Goal: Information Seeking & Learning: Learn about a topic

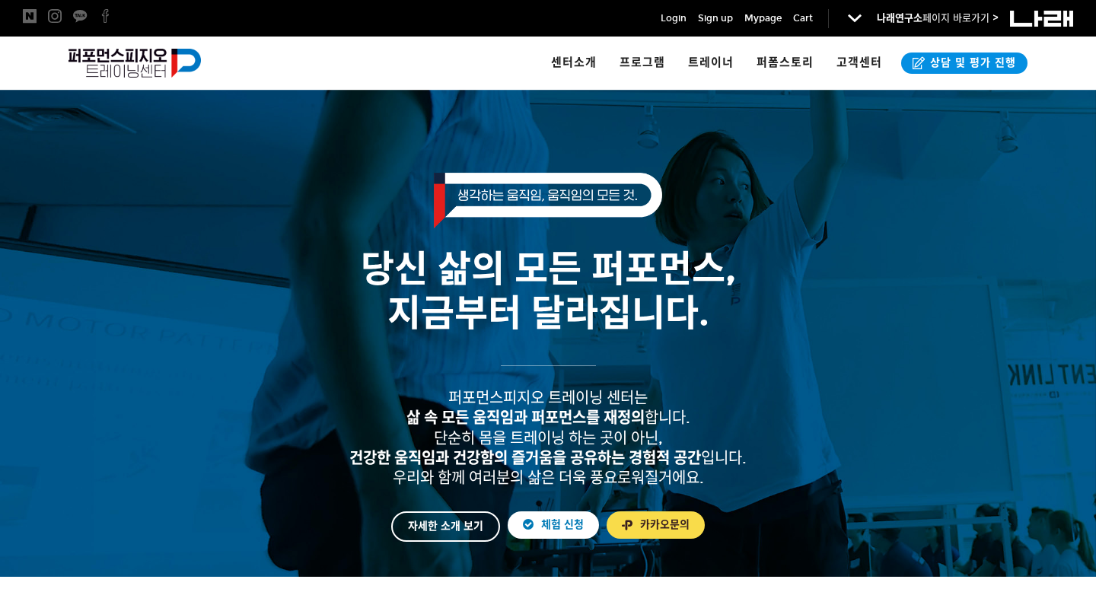
scroll to position [88, 0]
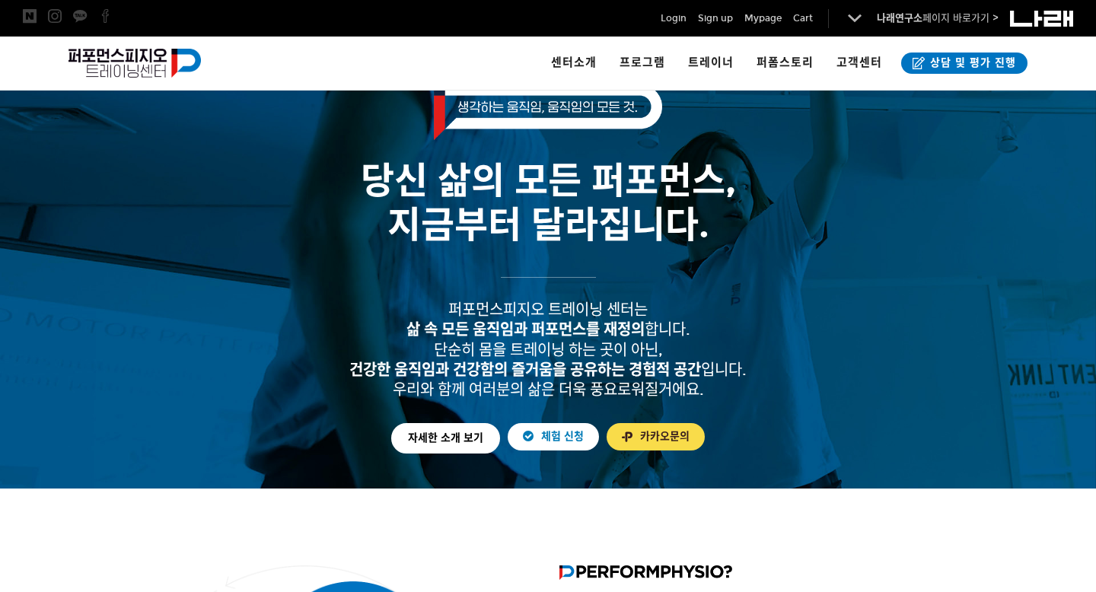
click at [441, 438] on link "자세한 소개 보기" at bounding box center [445, 438] width 109 height 30
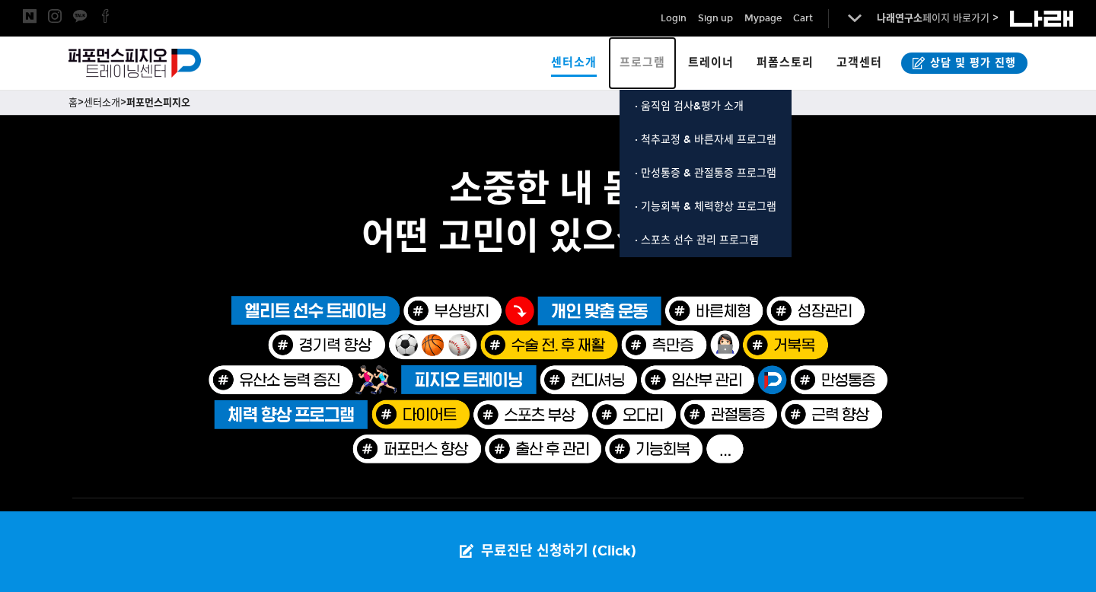
click at [660, 63] on span "프로그램" at bounding box center [643, 63] width 46 height 14
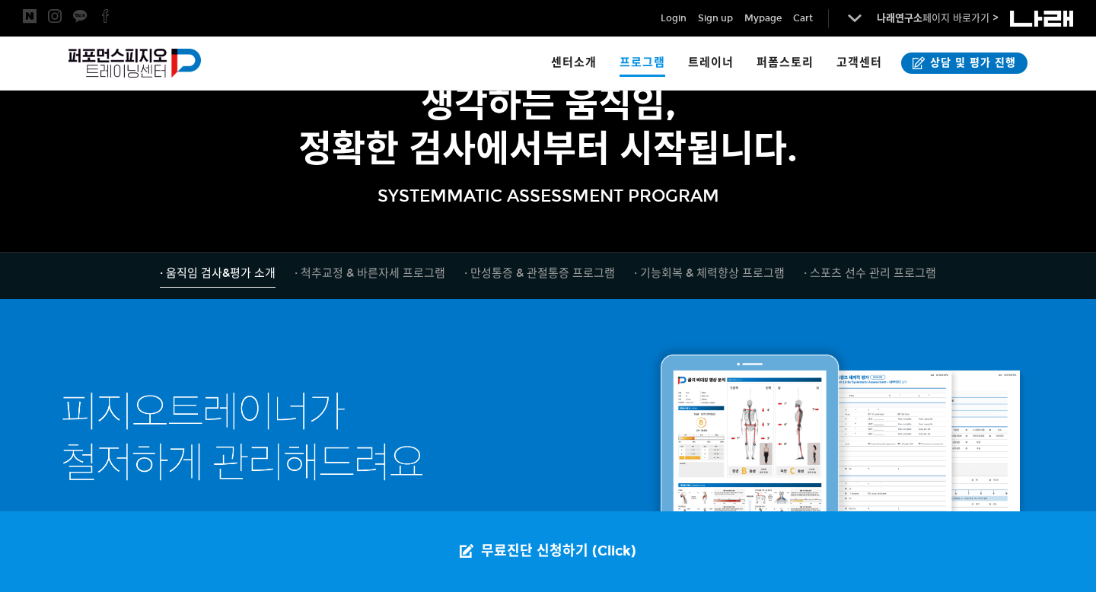
scroll to position [123, 0]
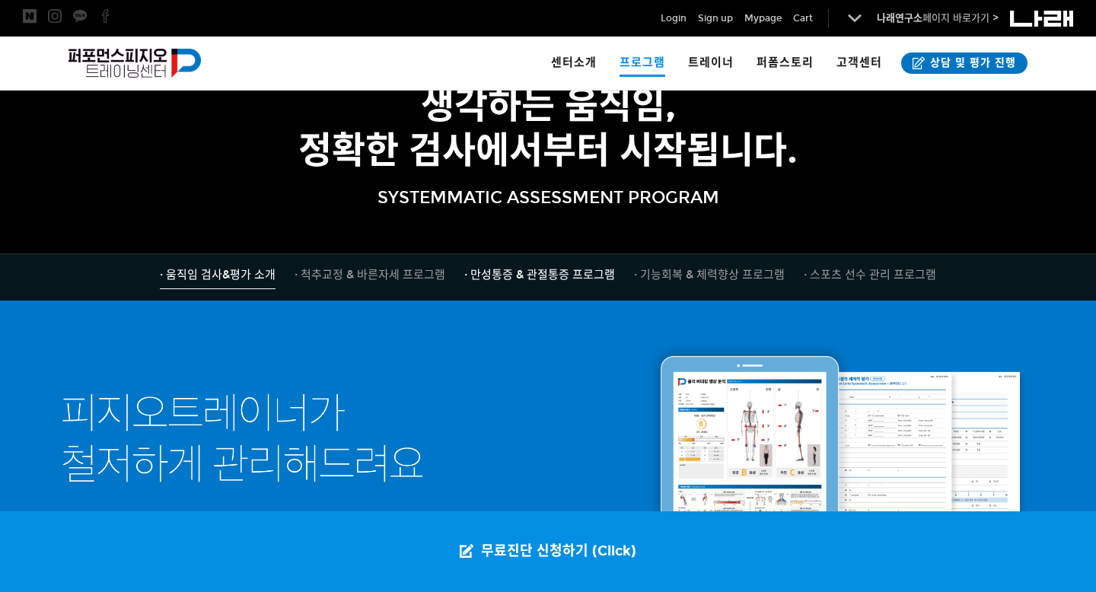
click at [537, 276] on span "· 만성통증 & 관절통증 프로그램" at bounding box center [539, 275] width 151 height 14
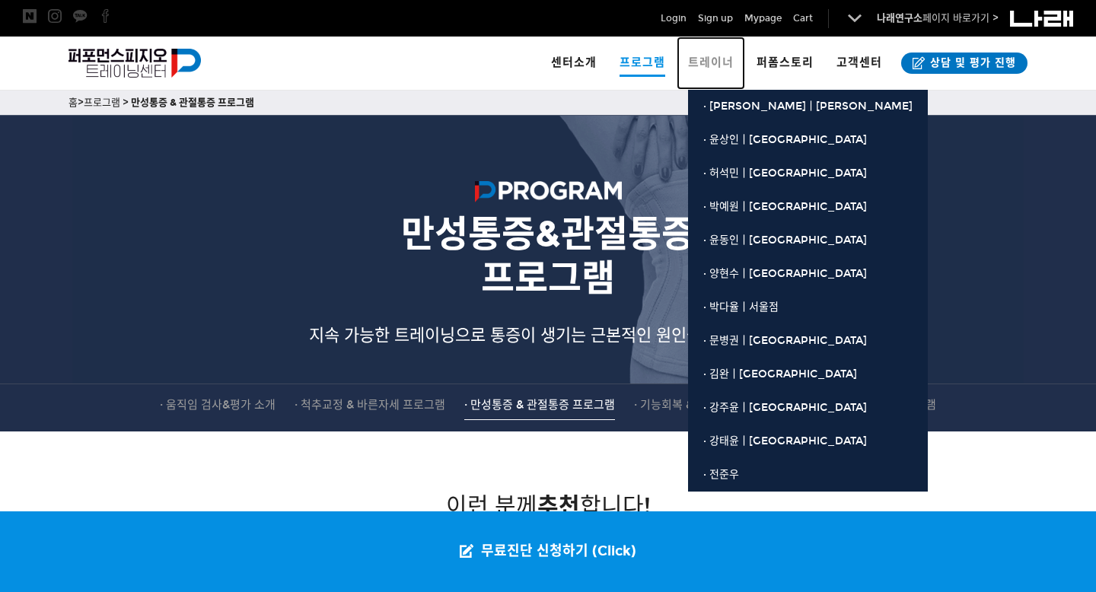
click at [723, 59] on span "트레이너" at bounding box center [711, 63] width 46 height 14
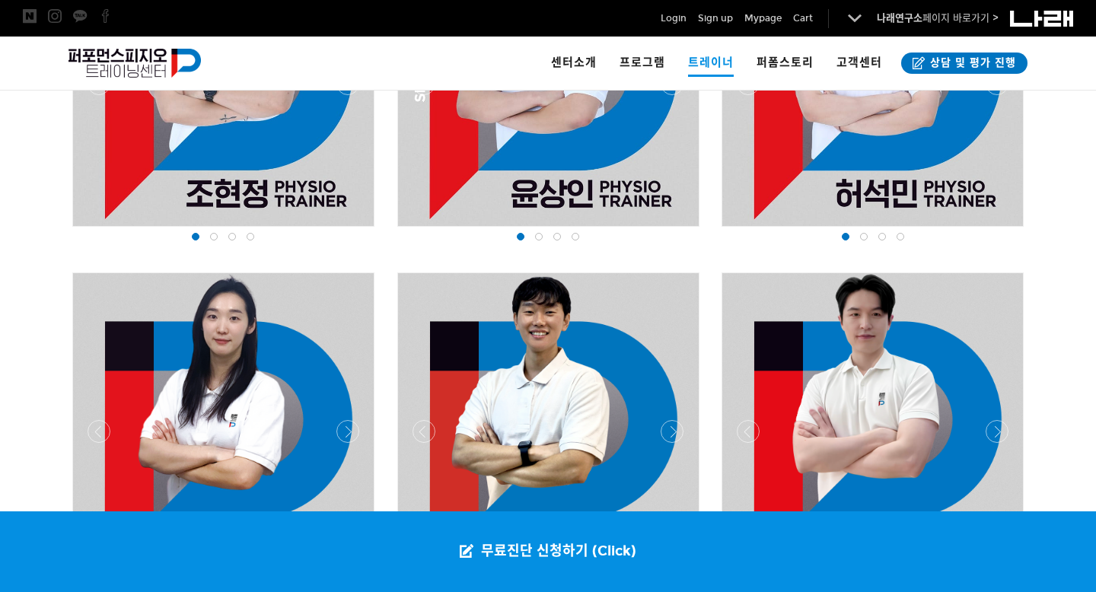
scroll to position [1160, 0]
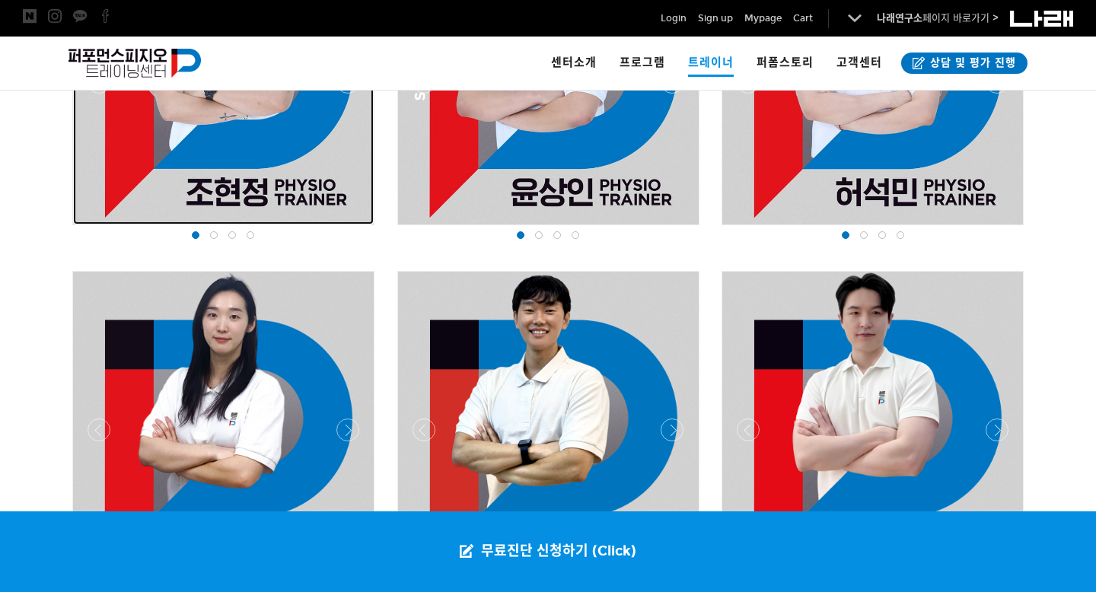
click at [219, 170] on div at bounding box center [223, 74] width 301 height 301
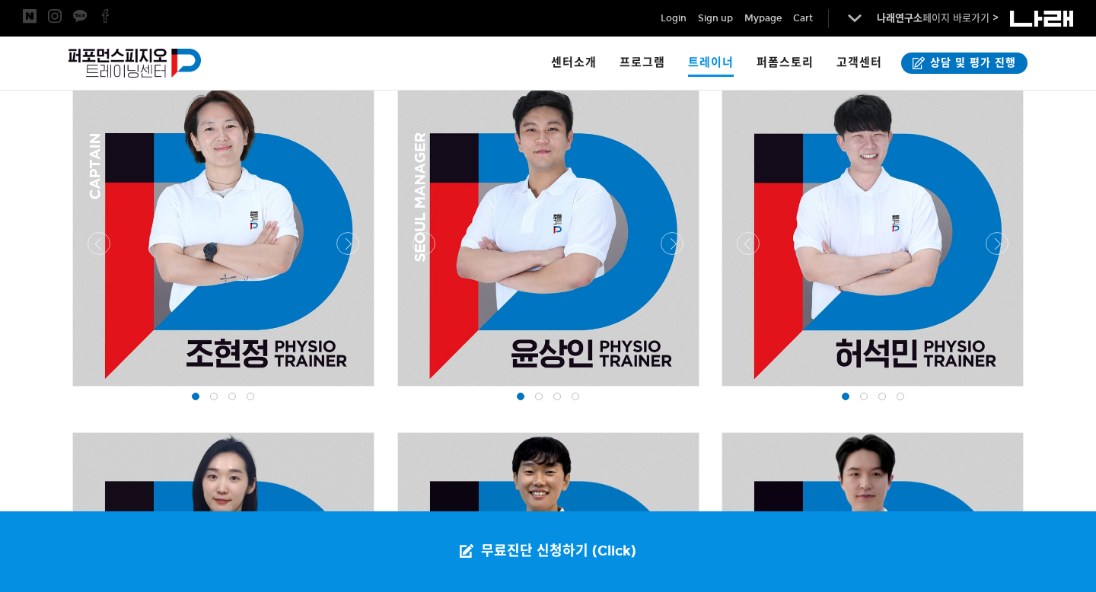
scroll to position [998, 0]
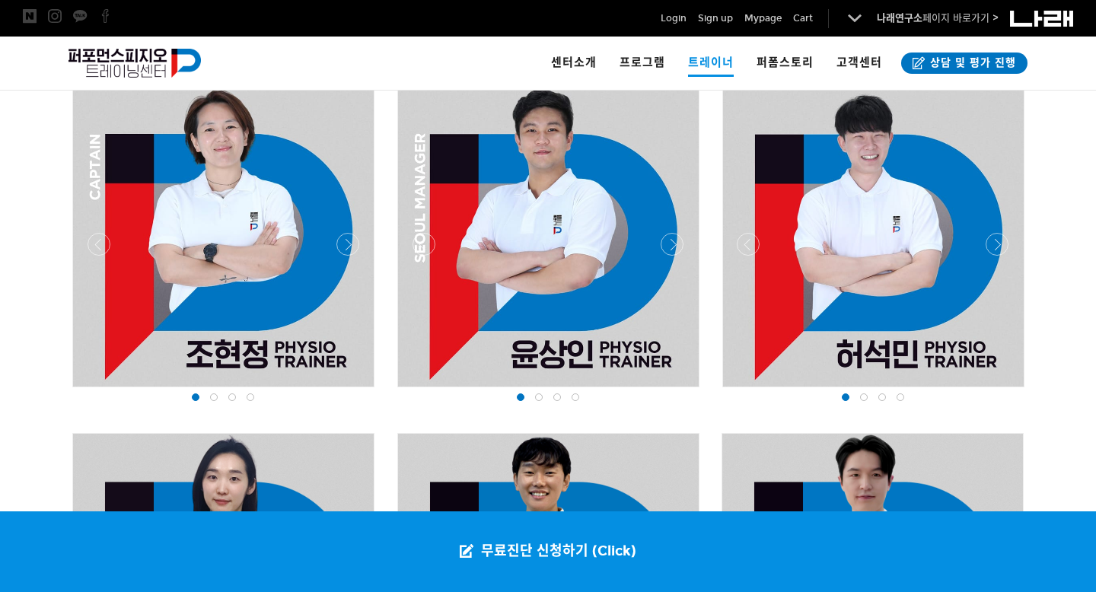
click at [862, 205] on div at bounding box center [99, 236] width 2478 height 310
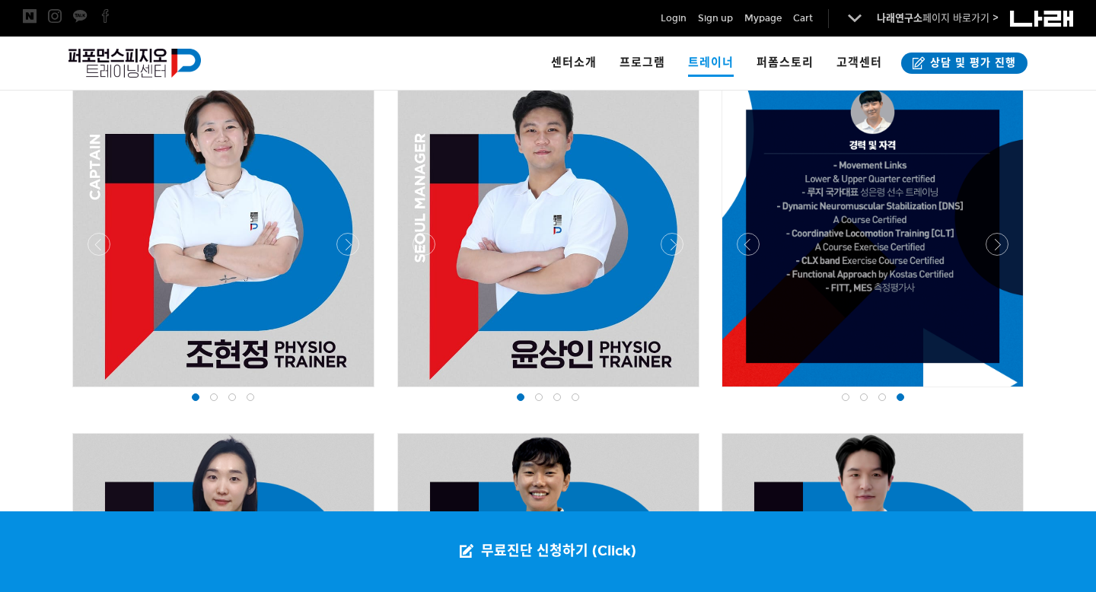
click at [862, 205] on div at bounding box center [872, 236] width 301 height 301
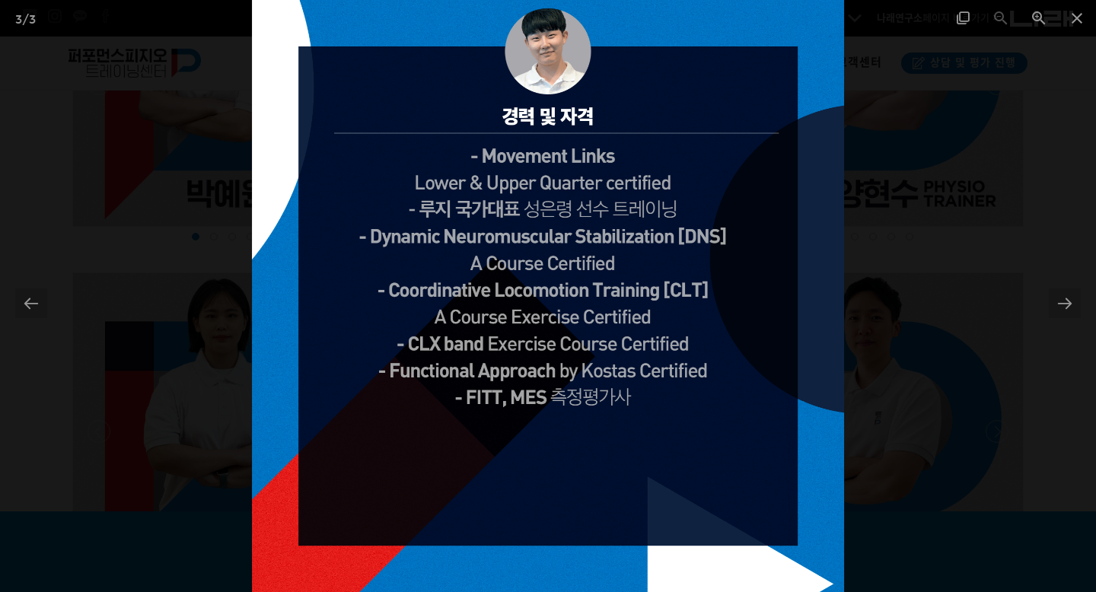
scroll to position [1521, 0]
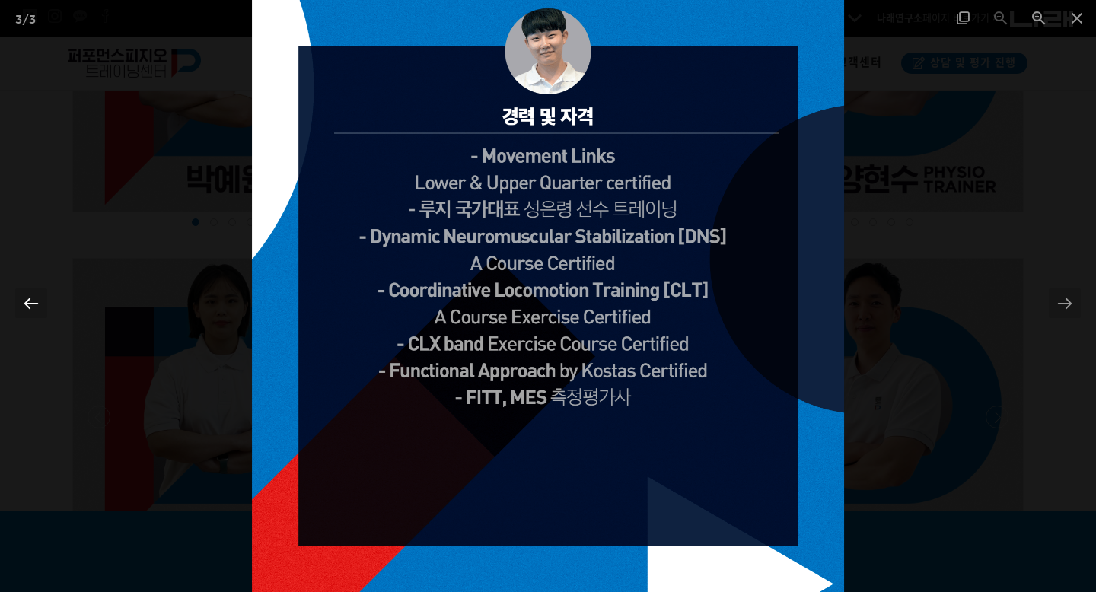
click at [35, 308] on div at bounding box center [31, 303] width 32 height 30
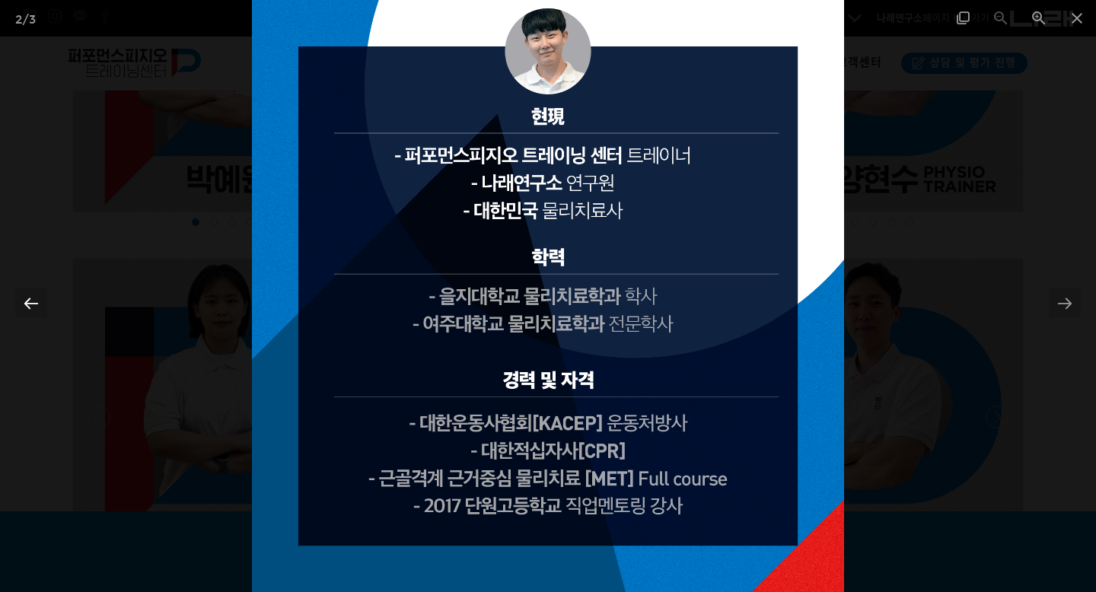
click at [35, 301] on div at bounding box center [31, 303] width 32 height 30
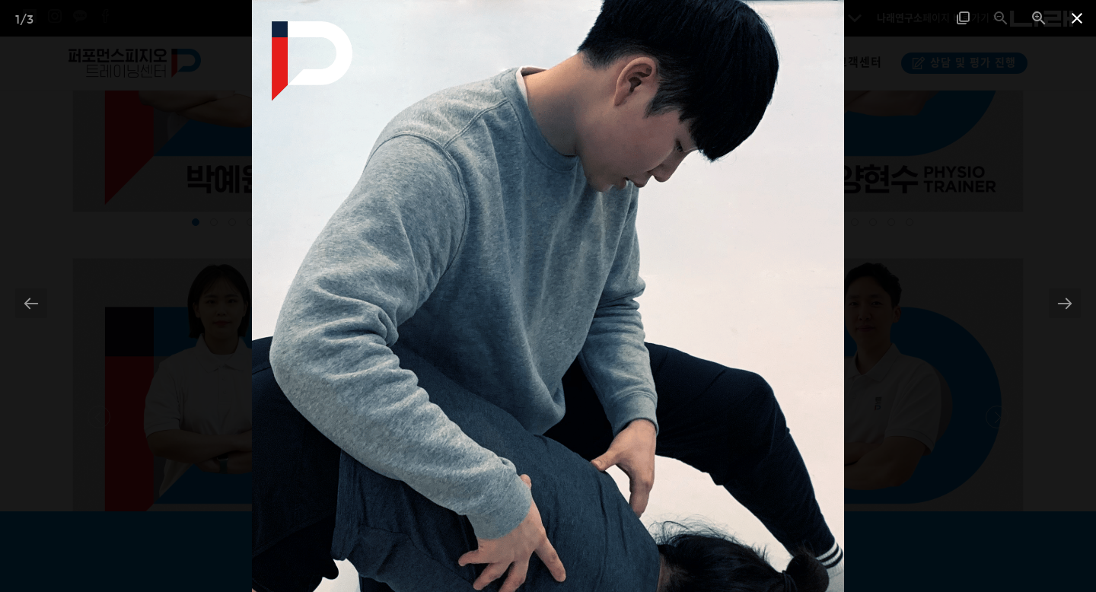
click at [1076, 21] on span at bounding box center [1077, 18] width 38 height 36
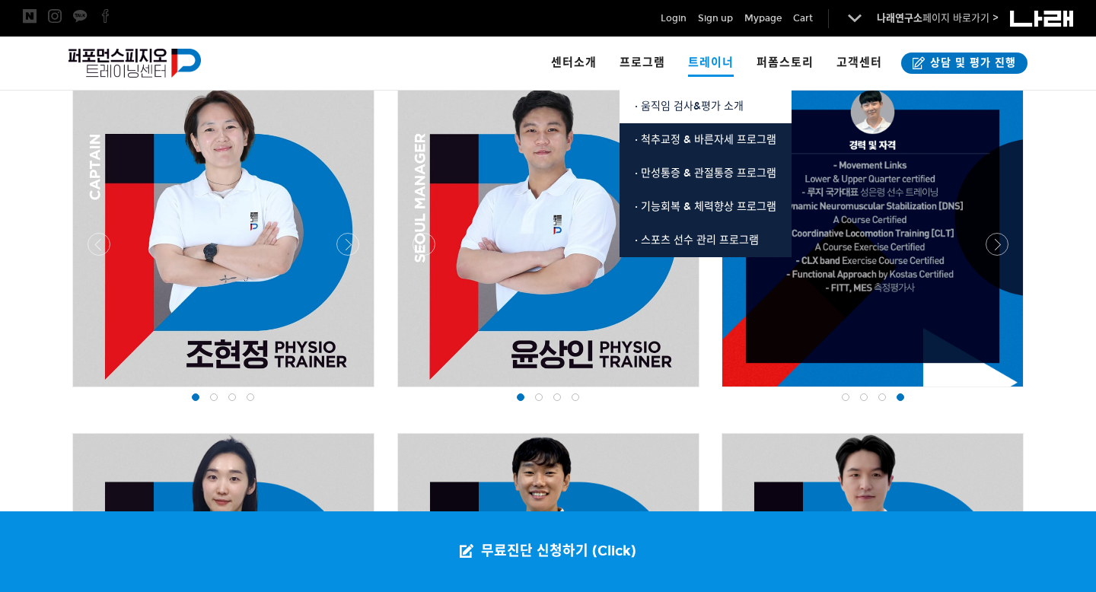
click at [679, 108] on span "· 움직임 검사&평가 소개" at bounding box center [689, 106] width 109 height 13
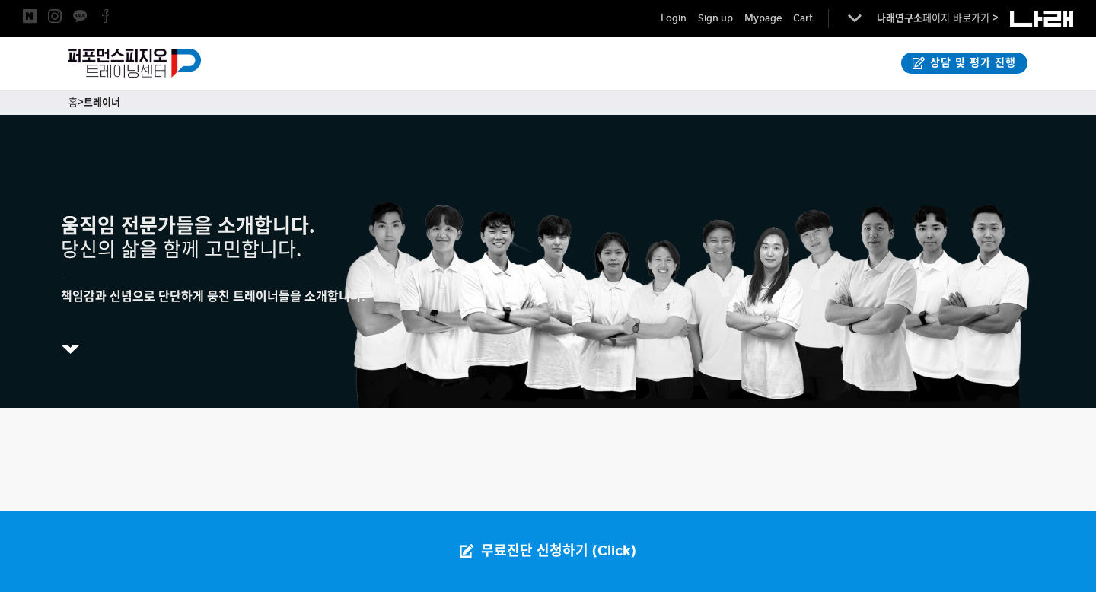
scroll to position [1353, 0]
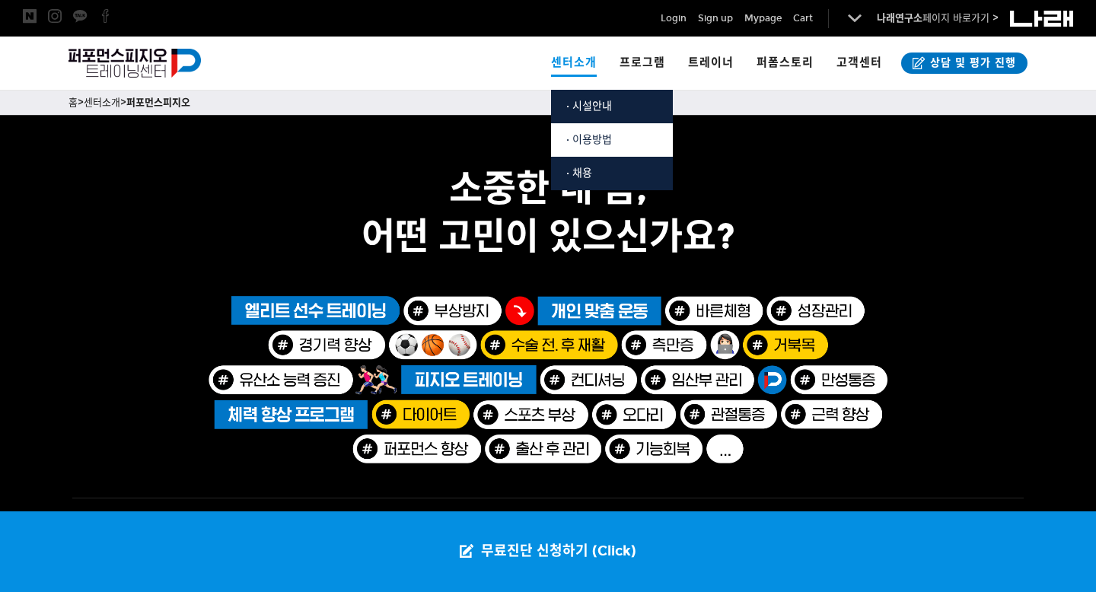
click at [610, 135] on span "· 이용방법" at bounding box center [589, 139] width 46 height 13
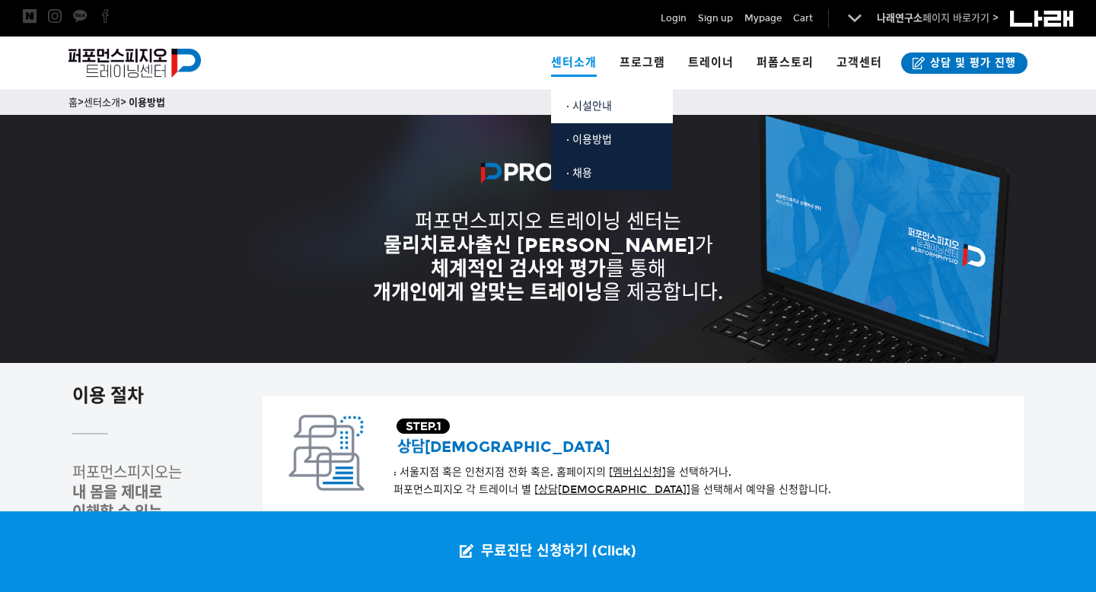
click at [609, 109] on span "· 시설안내" at bounding box center [589, 106] width 46 height 13
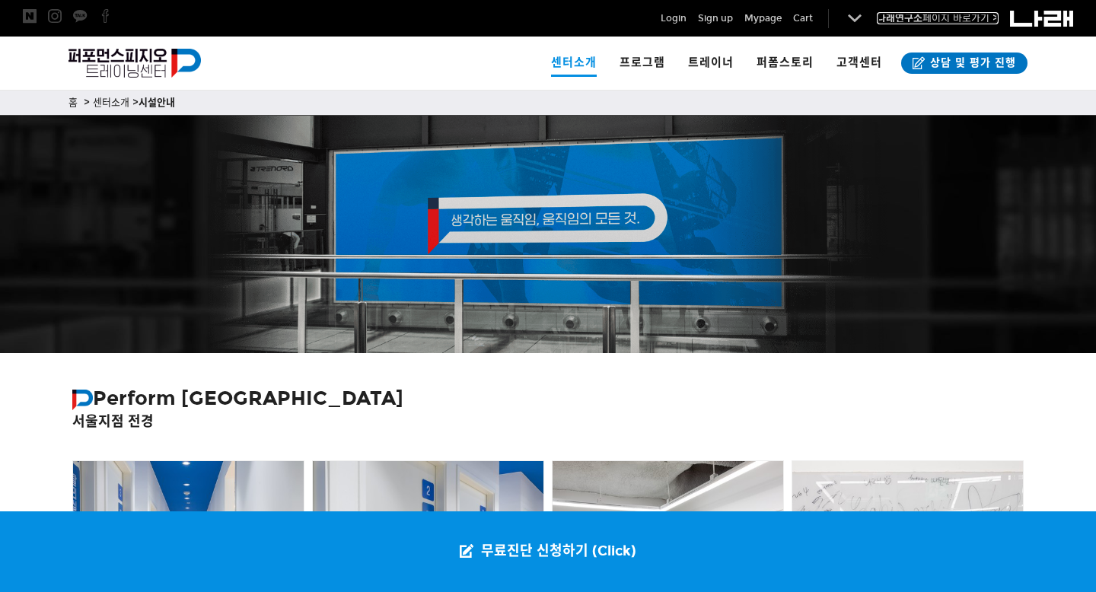
click at [926, 22] on link "나래연구소 페이지 바로가기 >" at bounding box center [938, 18] width 122 height 12
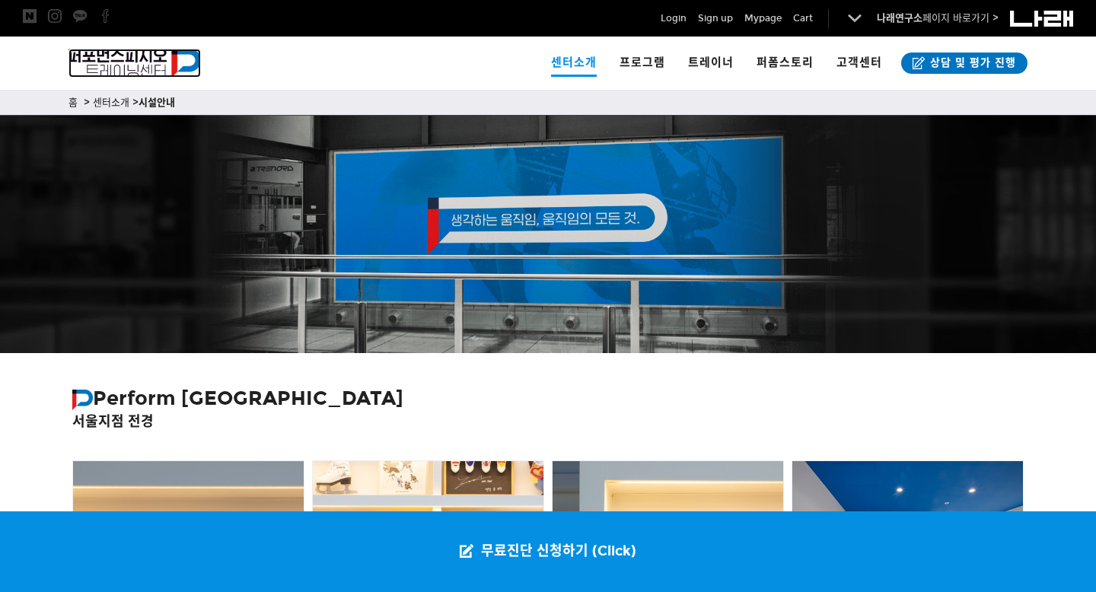
click at [123, 62] on img at bounding box center [135, 63] width 132 height 29
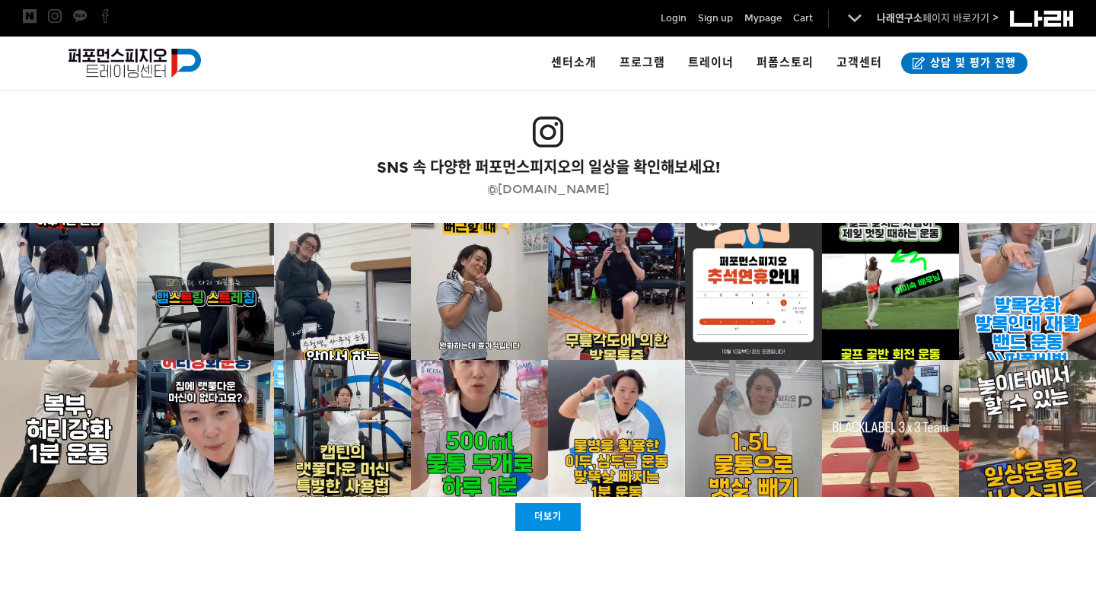
scroll to position [2949, 0]
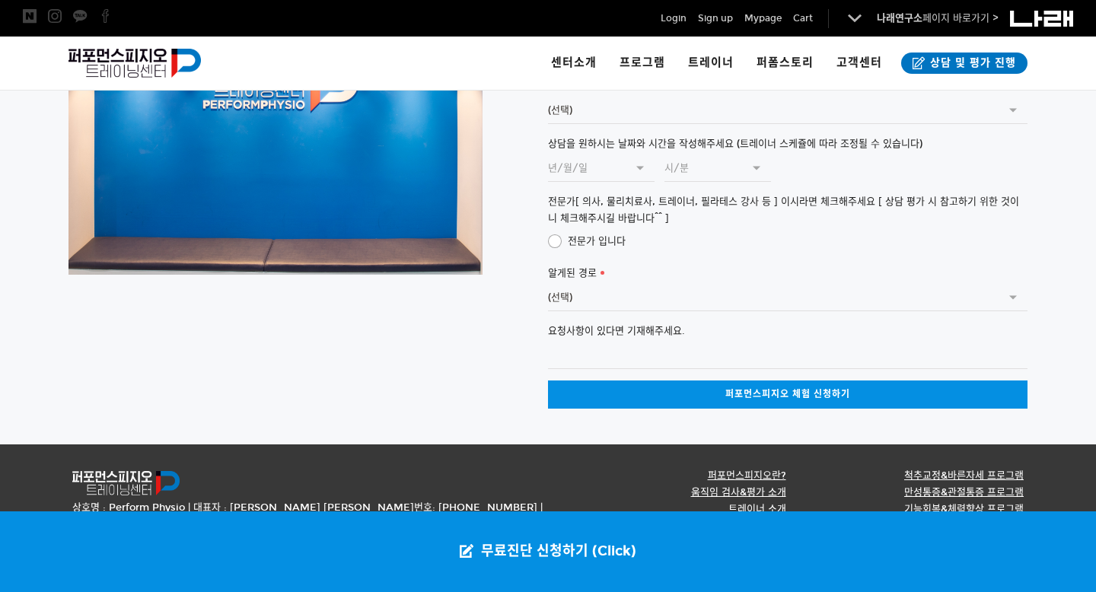
scroll to position [3913, 0]
